Goal: Task Accomplishment & Management: Manage account settings

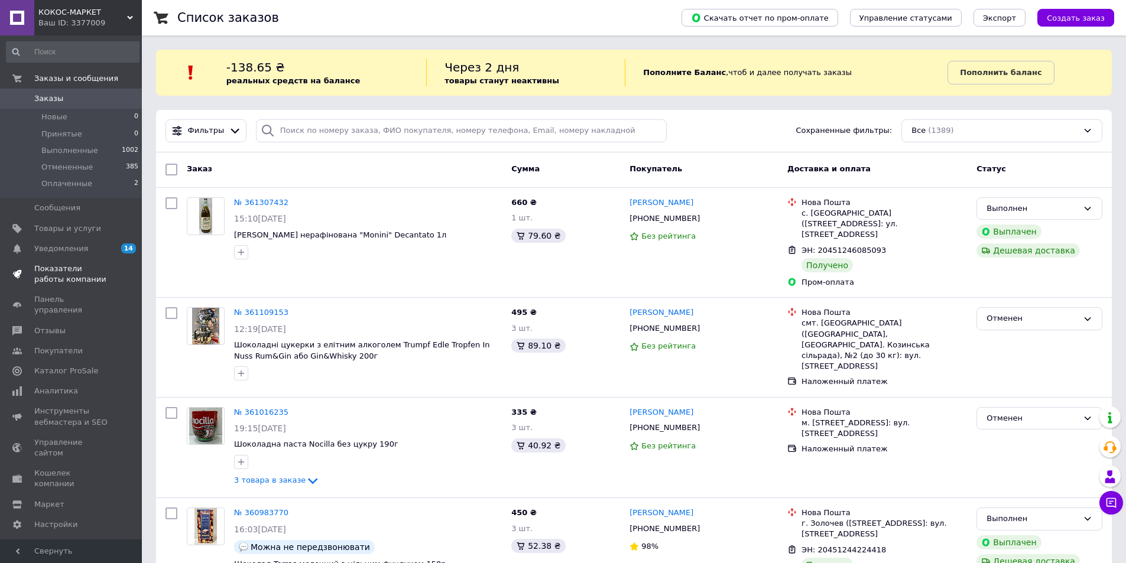
click at [67, 274] on span "Показатели работы компании" at bounding box center [71, 274] width 75 height 21
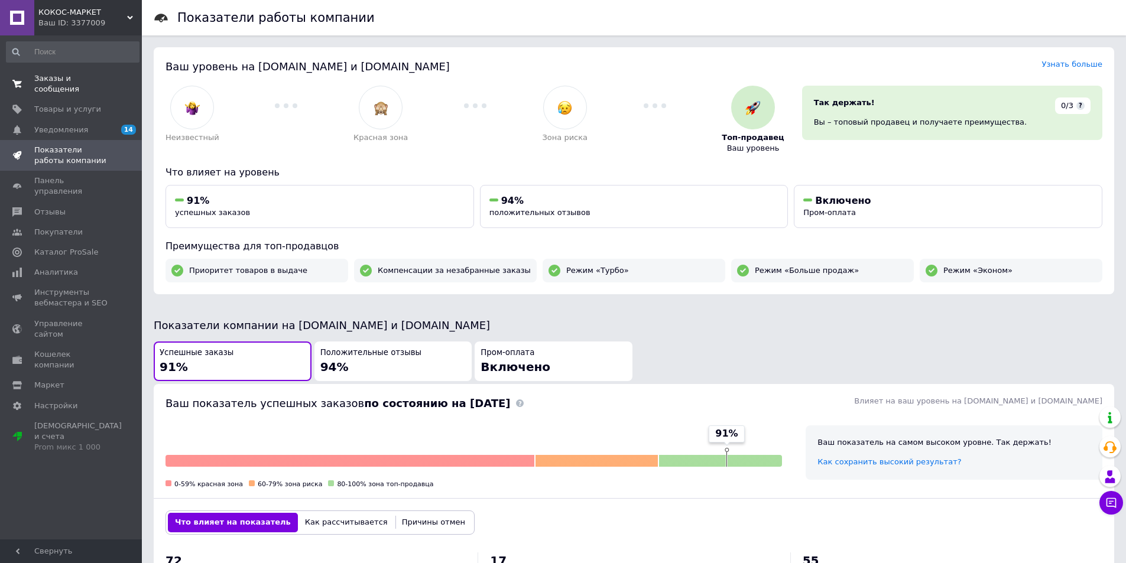
click at [50, 81] on span "Заказы и сообщения" at bounding box center [71, 83] width 75 height 21
